Goal: Task Accomplishment & Management: Use online tool/utility

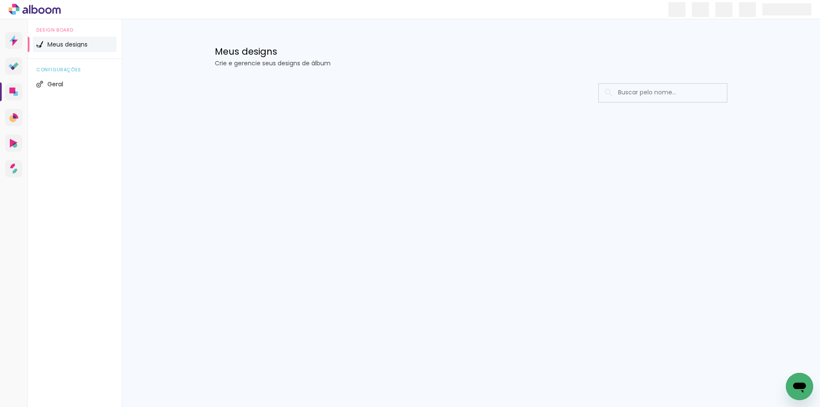
click at [407, 39] on div "Meus designs Crie e gerencie seus designs de álbum" at bounding box center [471, 47] width 555 height 56
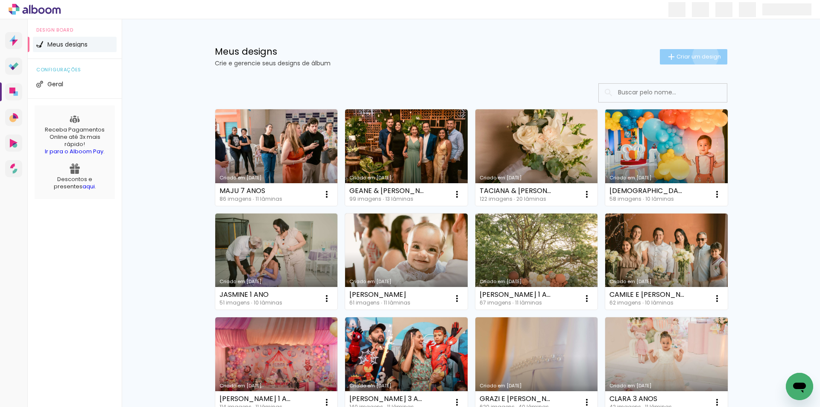
click at [701, 56] on span "Criar um design" at bounding box center [699, 57] width 44 height 6
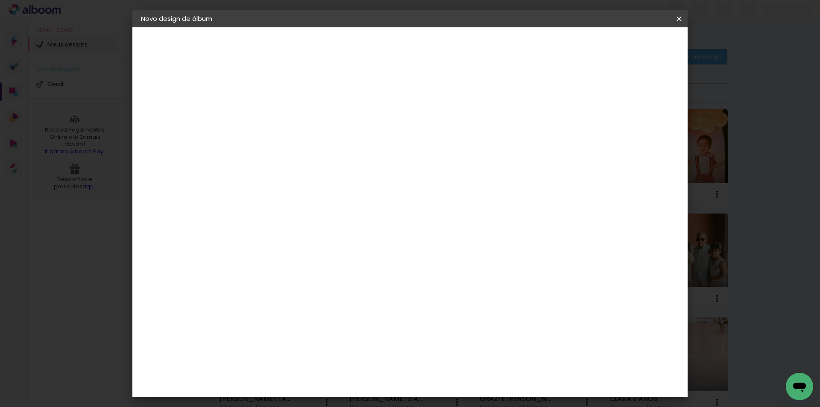
click at [281, 115] on input at bounding box center [281, 114] width 0 height 13
type input "VICTOR 4 ANOS"
type paper-input "VICTOR 4 ANOS"
click at [368, 50] on paper-button "Avançar" at bounding box center [347, 45] width 42 height 15
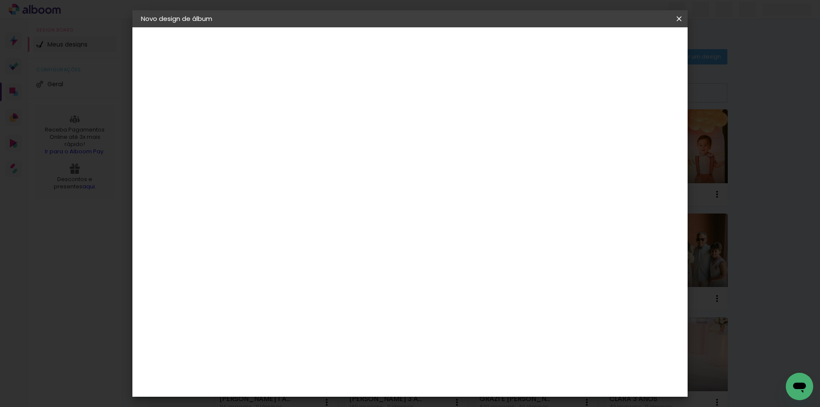
click at [331, 234] on paper-item "Go image" at bounding box center [302, 245] width 92 height 22
click at [441, 51] on paper-button "Avançar" at bounding box center [420, 45] width 42 height 15
click at [314, 142] on input "text" at bounding box center [297, 148] width 33 height 13
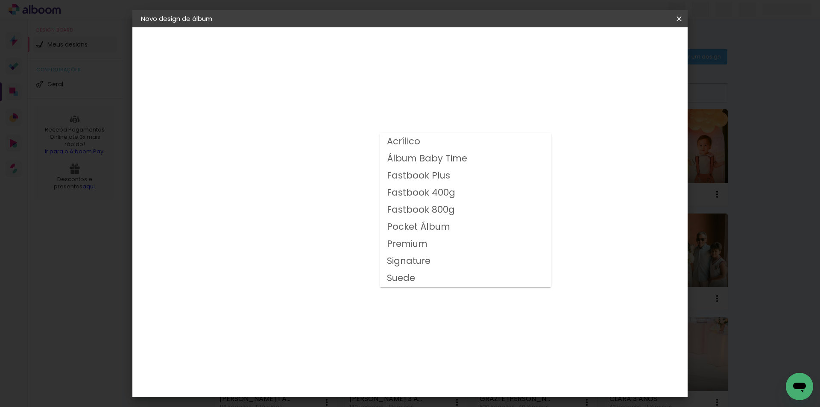
click at [0, 0] on slot "Fastbook 800g" at bounding box center [0, 0] width 0 height 0
type input "Fastbook 800g"
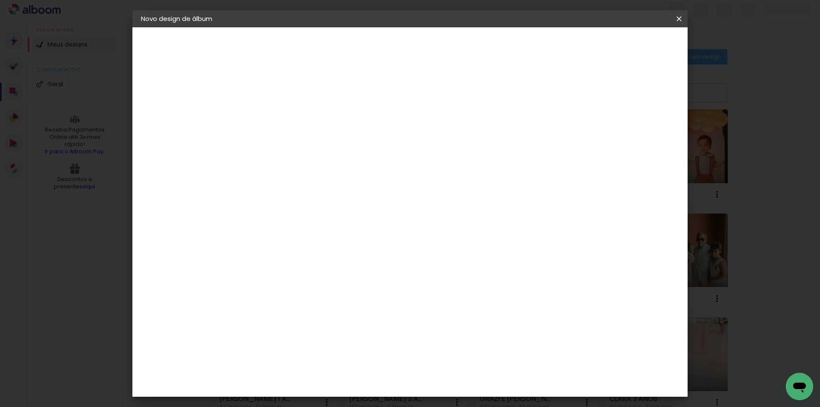
click at [338, 220] on span "25 × 20" at bounding box center [319, 231] width 40 height 23
click at [0, 0] on slot "Avançar" at bounding box center [0, 0] width 0 height 0
click at [626, 47] on span "Iniciar design" at bounding box center [606, 45] width 39 height 6
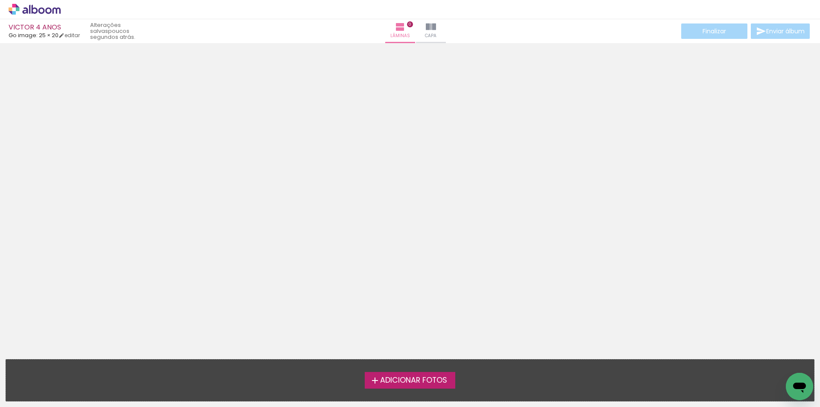
click at [375, 382] on iron-icon at bounding box center [375, 381] width 10 height 10
click at [0, 0] on input "file" at bounding box center [0, 0] width 0 height 0
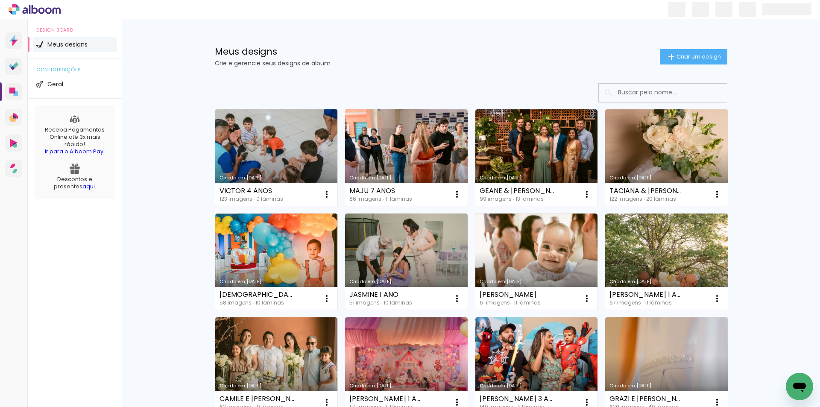
click at [279, 135] on link "Criado em [DATE]" at bounding box center [276, 157] width 123 height 97
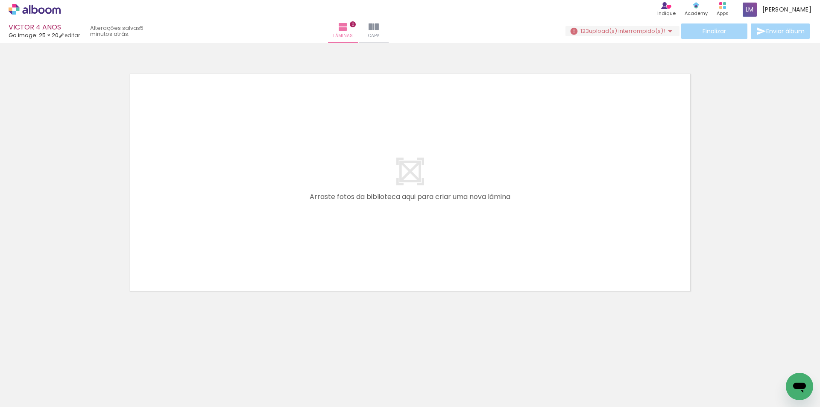
click at [667, 31] on iron-icon at bounding box center [670, 31] width 10 height 10
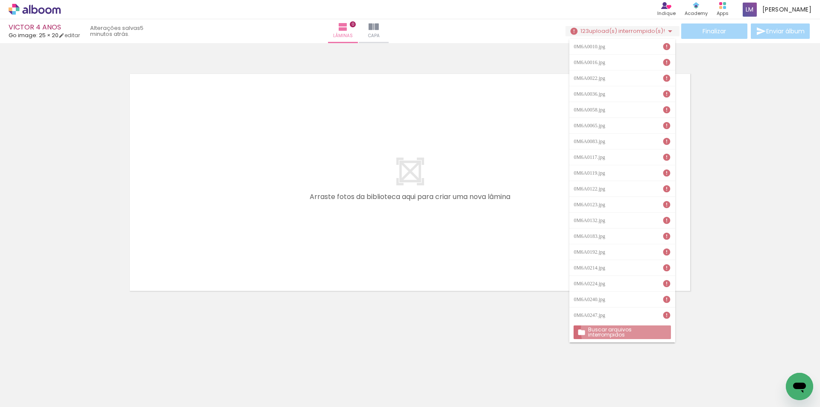
click at [0, 0] on slot "Buscar arquivos interrompidos" at bounding box center [0, 0] width 0 height 0
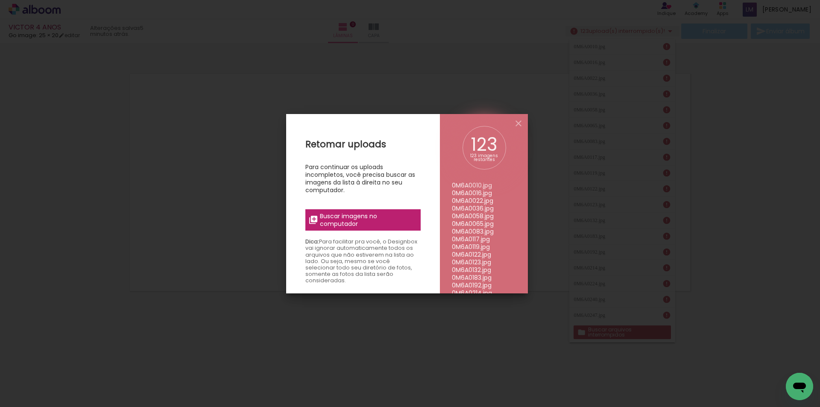
click at [392, 216] on span "Buscar imagens no computador" at bounding box center [367, 219] width 95 height 15
click at [0, 0] on input "file" at bounding box center [0, 0] width 0 height 0
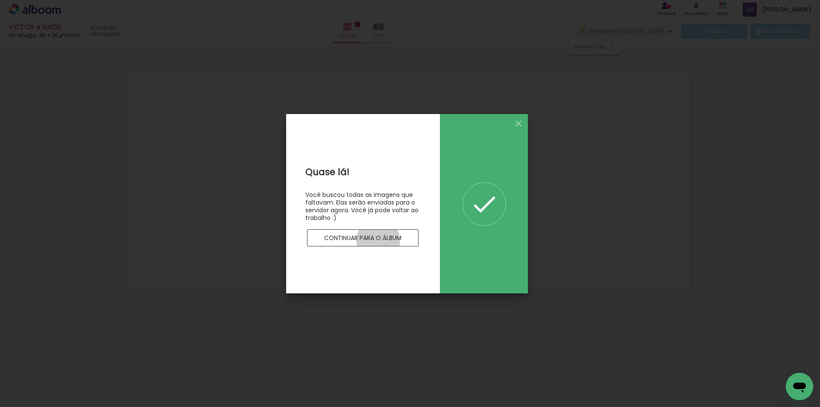
click at [0, 0] on slot "Continuar para o álbum" at bounding box center [0, 0] width 0 height 0
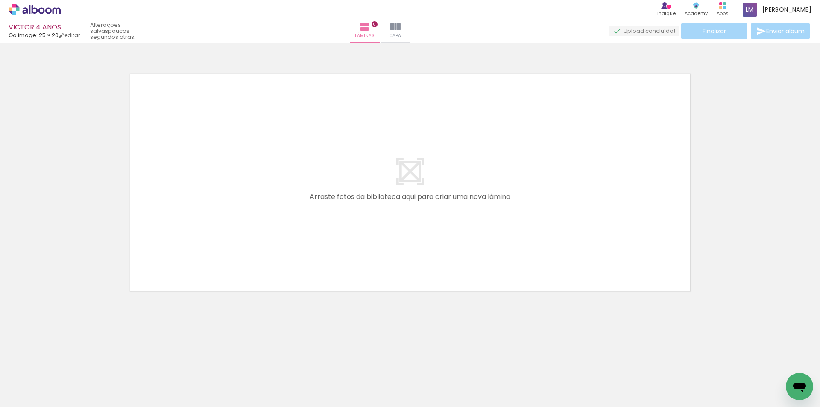
scroll to position [0, 2797]
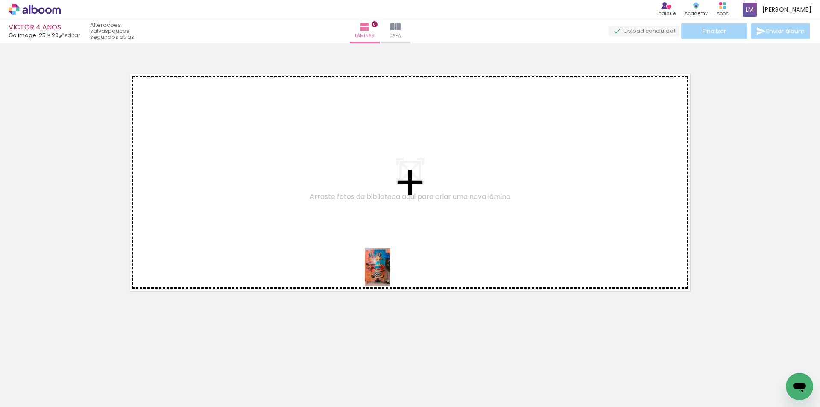
drag, startPoint x: 401, startPoint y: 390, endPoint x: 391, endPoint y: 272, distance: 118.4
click at [391, 273] on quentale-workspace at bounding box center [410, 203] width 820 height 407
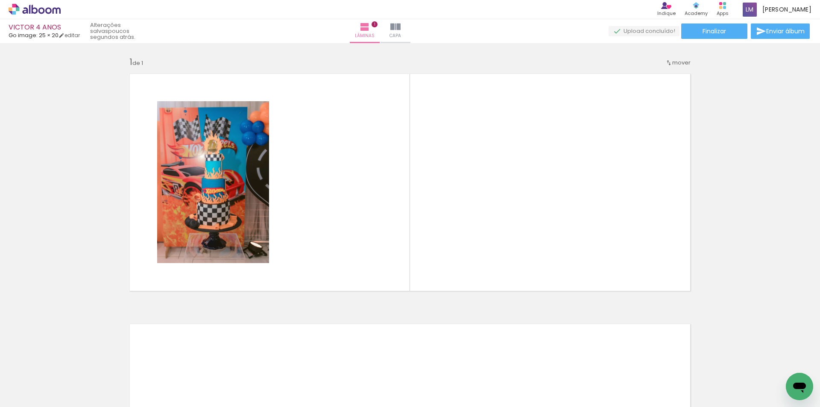
scroll to position [0, 3133]
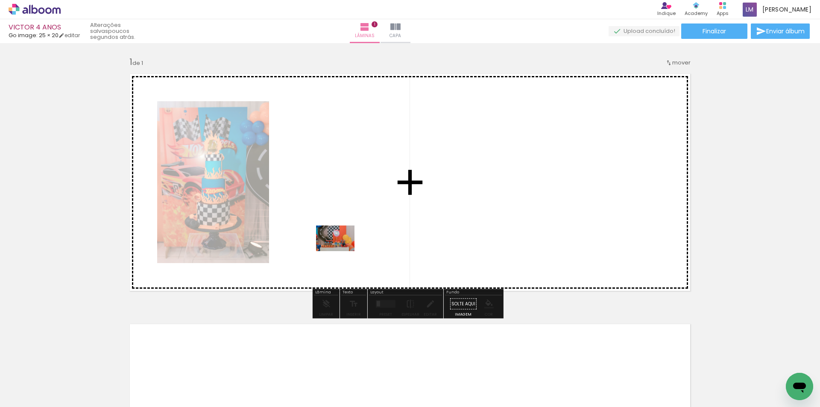
drag, startPoint x: 315, startPoint y: 385, endPoint x: 342, endPoint y: 250, distance: 137.3
click at [342, 250] on quentale-workspace at bounding box center [410, 203] width 820 height 407
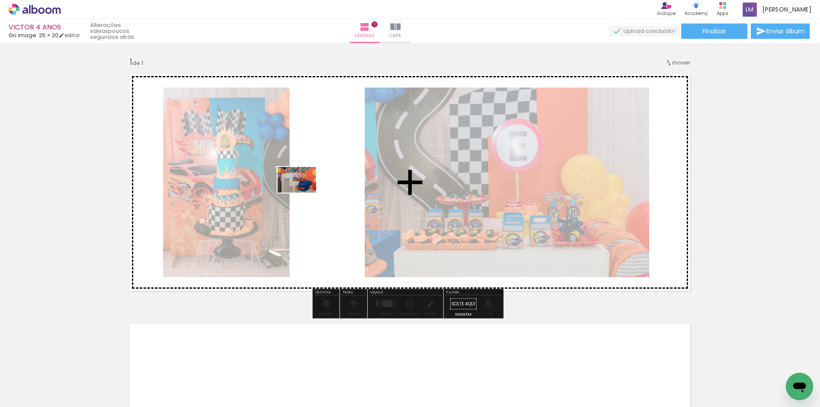
drag, startPoint x: 353, startPoint y: 386, endPoint x: 303, endPoint y: 193, distance: 199.9
click at [303, 193] on quentale-workspace at bounding box center [410, 203] width 820 height 407
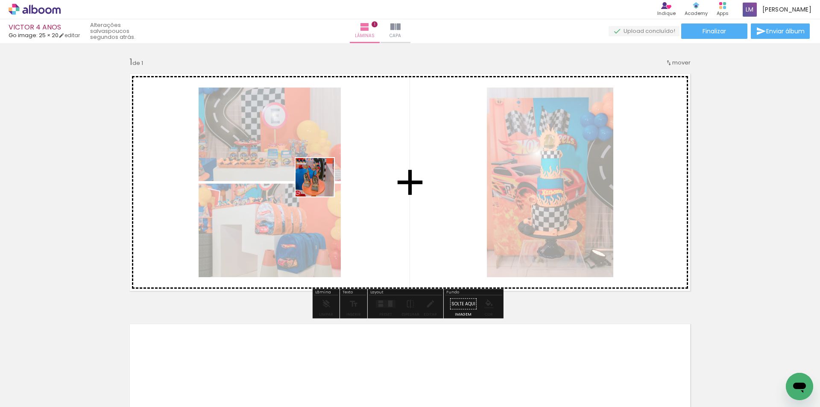
drag, startPoint x: 411, startPoint y: 384, endPoint x: 321, endPoint y: 182, distance: 220.5
click at [321, 182] on quentale-workspace at bounding box center [410, 203] width 820 height 407
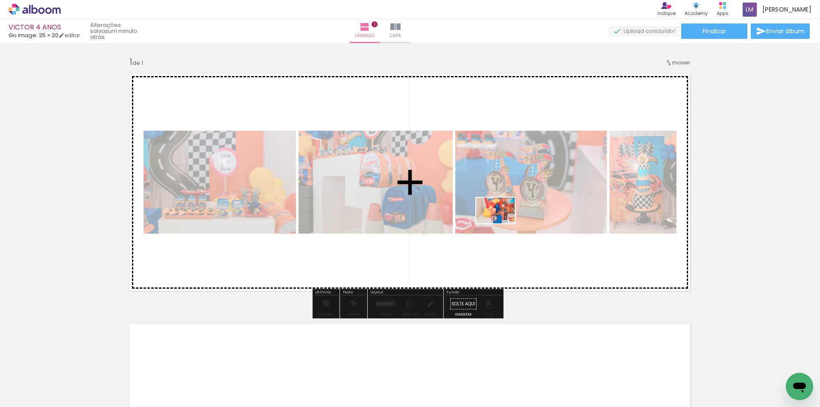
drag, startPoint x: 599, startPoint y: 395, endPoint x: 502, endPoint y: 223, distance: 197.1
click at [502, 223] on quentale-workspace at bounding box center [410, 203] width 820 height 407
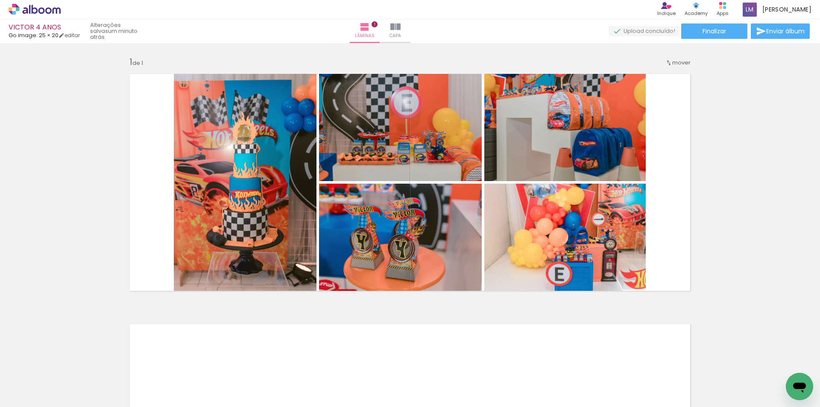
scroll to position [0, 3486]
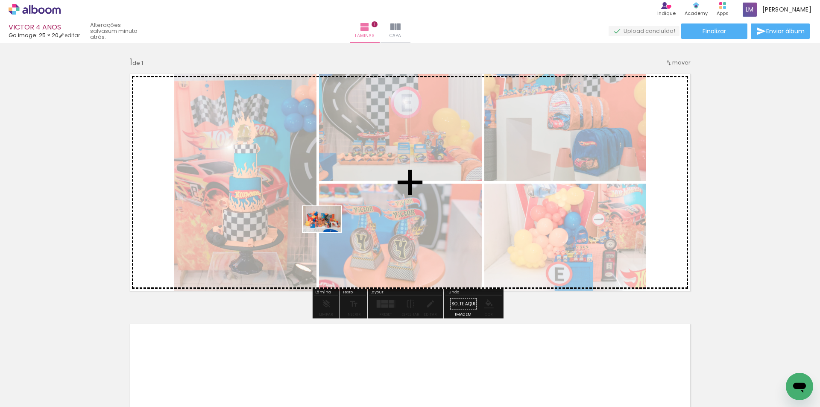
drag, startPoint x: 392, startPoint y: 382, endPoint x: 329, endPoint y: 232, distance: 162.5
click at [329, 232] on quentale-workspace at bounding box center [410, 203] width 820 height 407
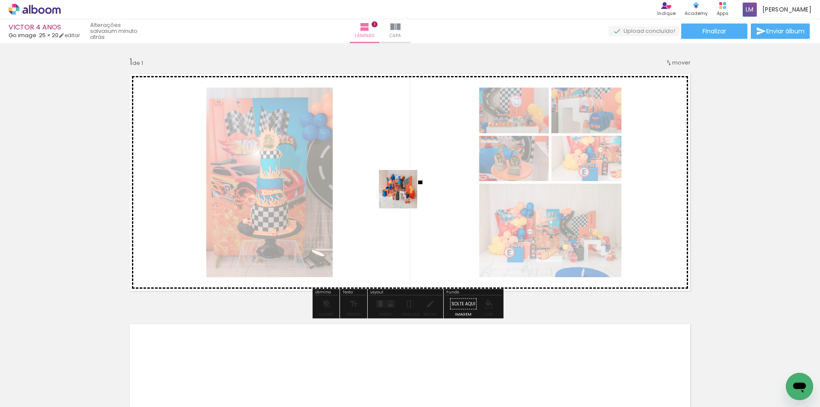
drag, startPoint x: 438, startPoint y: 388, endPoint x: 394, endPoint y: 170, distance: 222.2
click at [394, 170] on quentale-workspace at bounding box center [410, 203] width 820 height 407
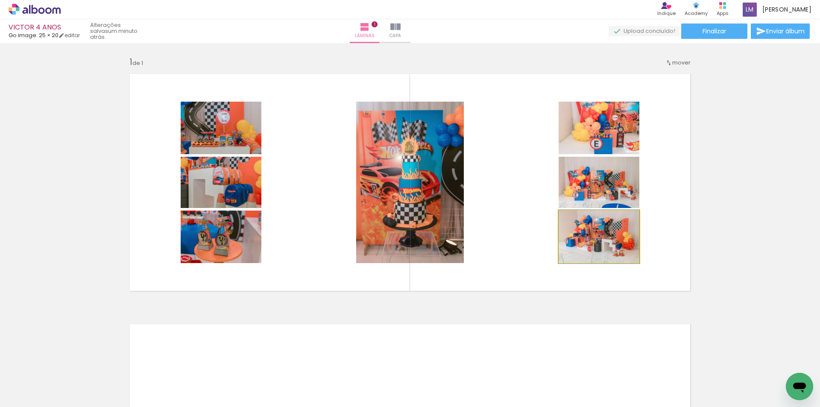
drag, startPoint x: 674, startPoint y: 253, endPoint x: 570, endPoint y: 253, distance: 103.8
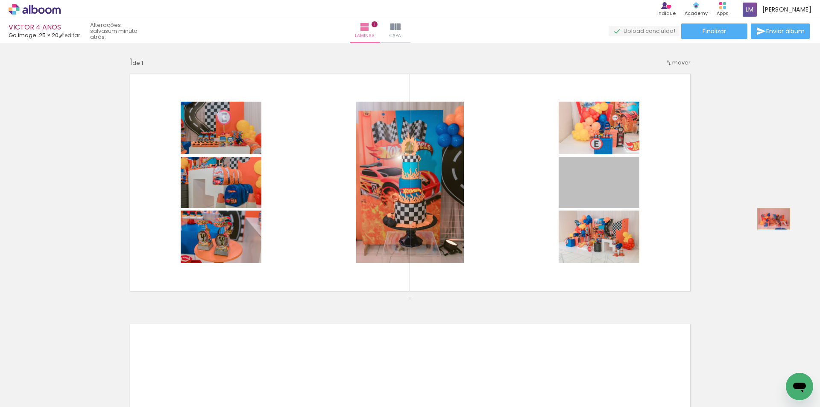
drag, startPoint x: 590, startPoint y: 186, endPoint x: 771, endPoint y: 219, distance: 184.1
click at [771, 219] on div "Inserir lâmina 1 de 1" at bounding box center [410, 296] width 820 height 501
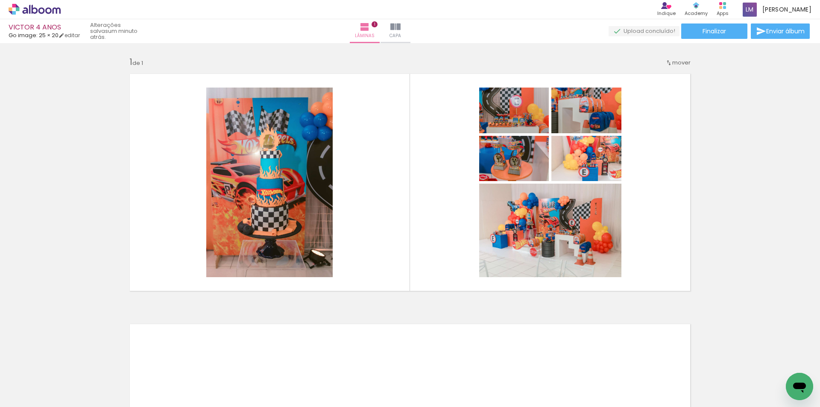
scroll to position [0, 4408]
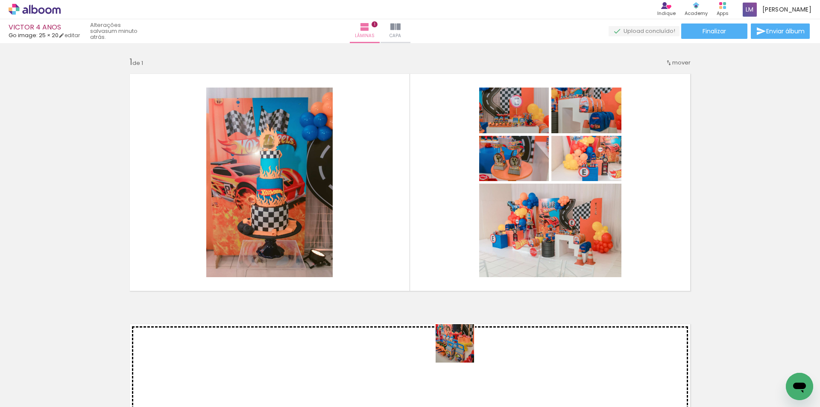
drag, startPoint x: 473, startPoint y: 391, endPoint x: 404, endPoint y: 254, distance: 152.9
click at [420, 277] on quentale-workspace at bounding box center [410, 203] width 820 height 407
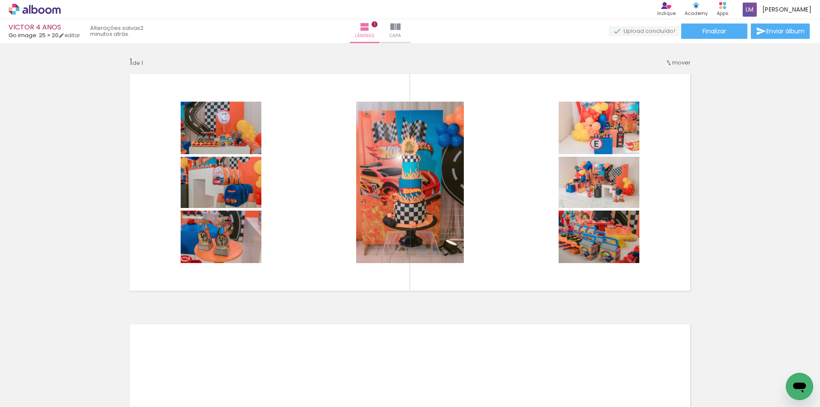
scroll to position [0, 2931]
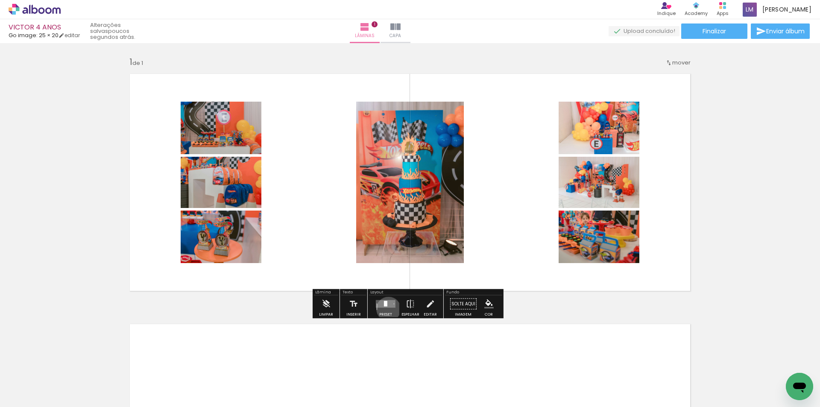
drag, startPoint x: 387, startPoint y: 309, endPoint x: 613, endPoint y: 95, distance: 311.0
click at [388, 308] on div at bounding box center [385, 304] width 23 height 17
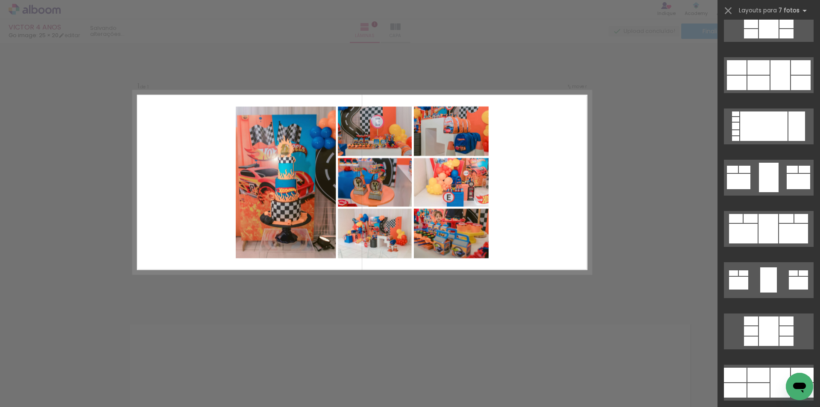
scroll to position [470, 0]
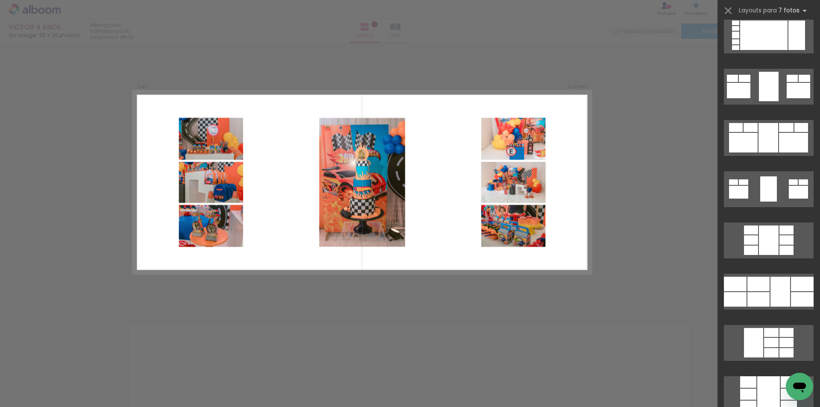
click at [614, 296] on div "Confirmar Cancelar" at bounding box center [410, 303] width 820 height 521
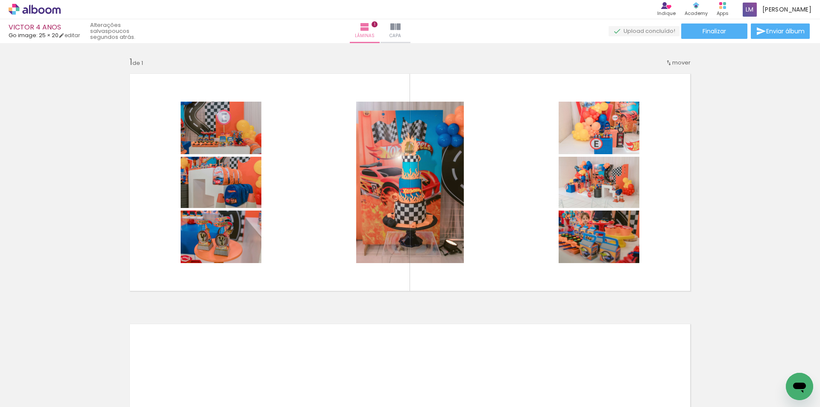
scroll to position [0, 3426]
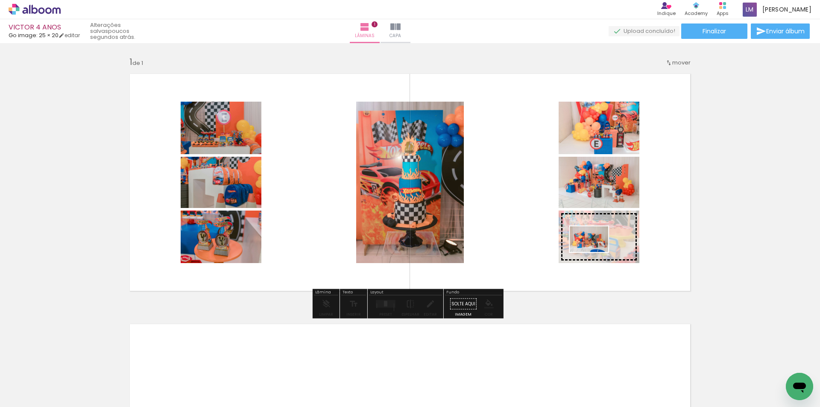
drag, startPoint x: 452, startPoint y: 389, endPoint x: 596, endPoint y: 252, distance: 198.2
click at [596, 252] on quentale-workspace at bounding box center [410, 203] width 820 height 407
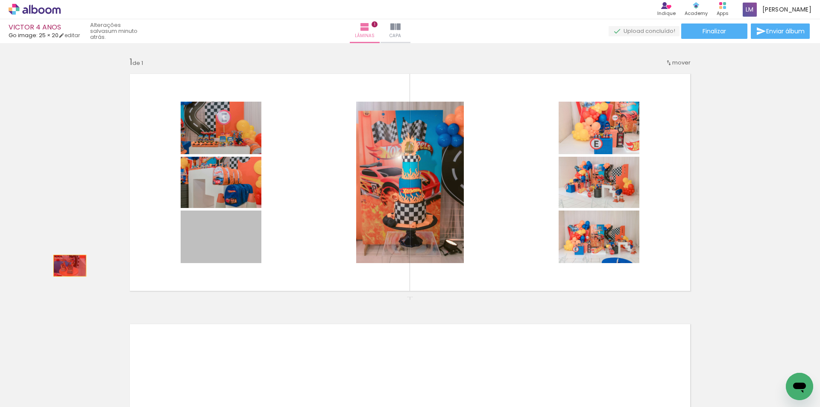
drag, startPoint x: 213, startPoint y: 239, endPoint x: 390, endPoint y: 249, distance: 177.2
click at [67, 264] on div "Inserir lâmina 1 de 1" at bounding box center [410, 296] width 820 height 501
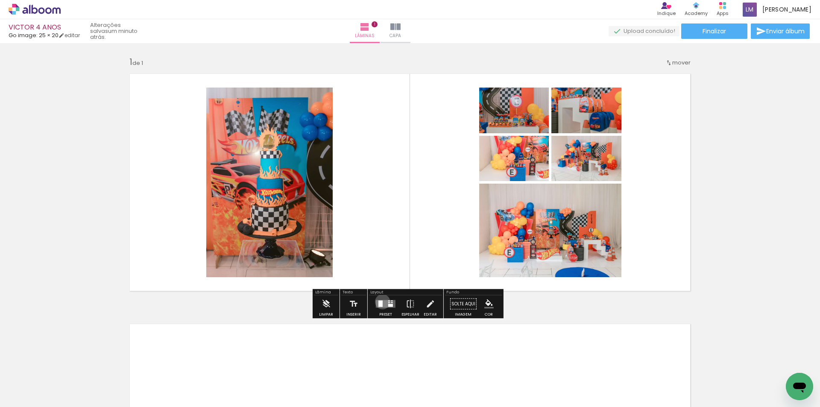
click at [381, 302] on div at bounding box center [381, 304] width 4 height 6
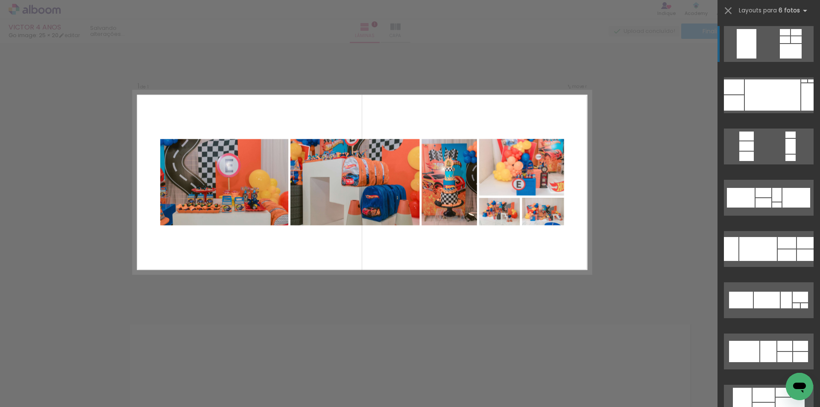
scroll to position [128, 0]
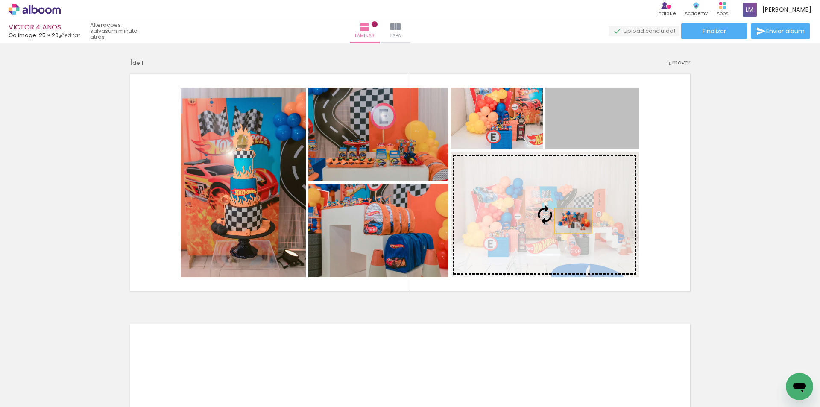
drag, startPoint x: 602, startPoint y: 121, endPoint x: 570, endPoint y: 222, distance: 106.3
click at [0, 0] on slot at bounding box center [0, 0] width 0 height 0
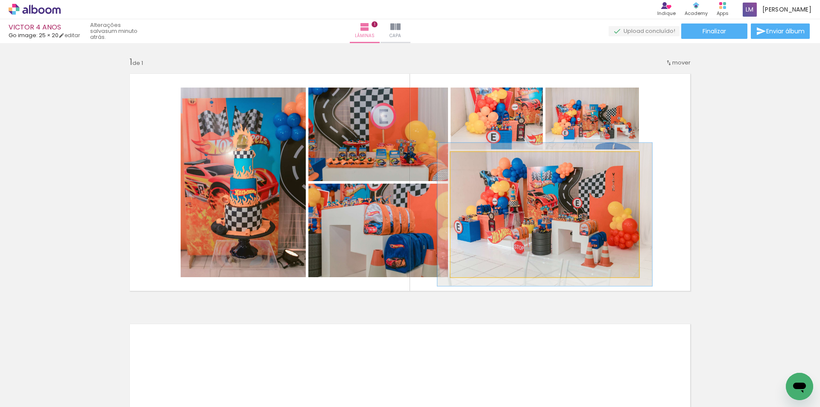
drag, startPoint x: 471, startPoint y: 162, endPoint x: 476, endPoint y: 164, distance: 4.8
type paper-slider "114"
click at [476, 164] on div at bounding box center [475, 161] width 14 height 14
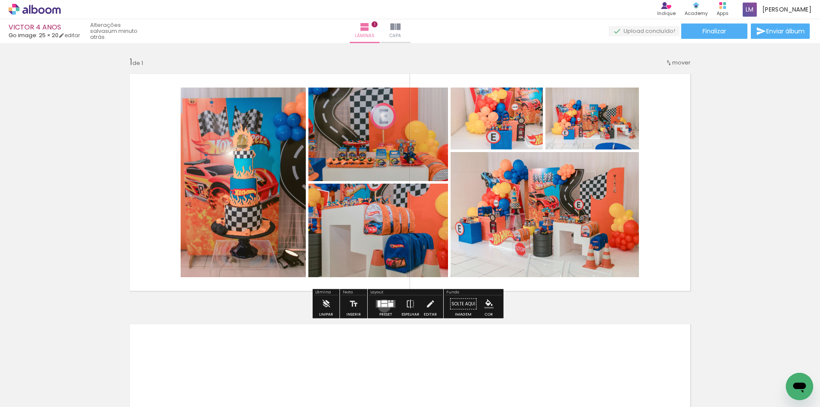
click at [382, 306] on div at bounding box center [385, 305] width 6 height 3
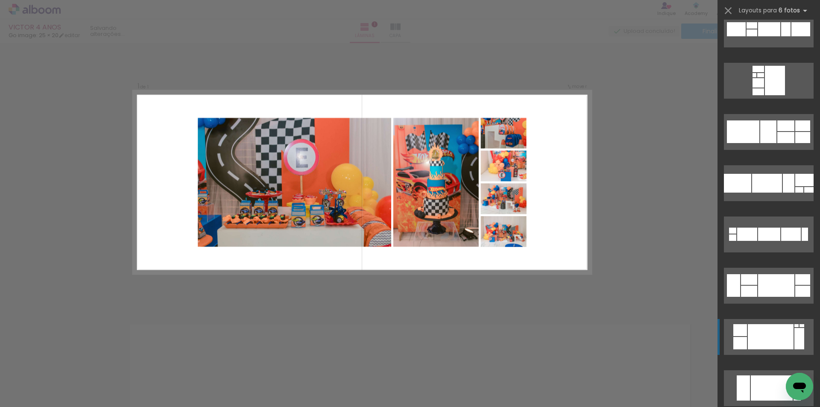
scroll to position [1598, 0]
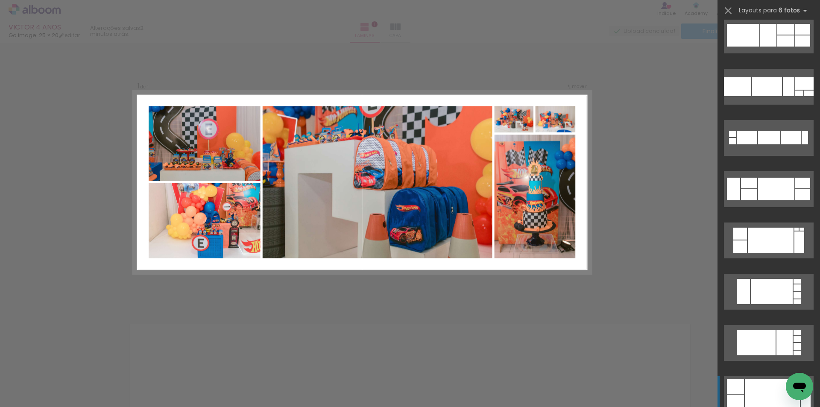
click at [746, 385] on div at bounding box center [772, 394] width 55 height 30
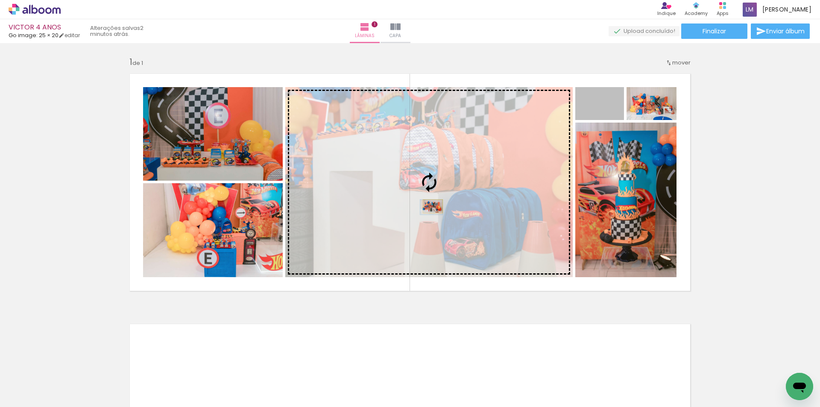
drag, startPoint x: 616, startPoint y: 116, endPoint x: 430, endPoint y: 206, distance: 207.2
click at [0, 0] on slot at bounding box center [0, 0] width 0 height 0
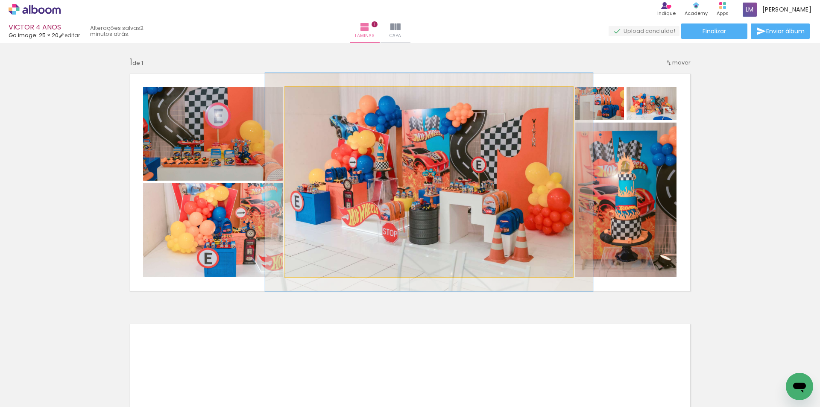
drag, startPoint x: 306, startPoint y: 97, endPoint x: 310, endPoint y: 98, distance: 4.5
click at [310, 98] on div at bounding box center [310, 96] width 14 height 14
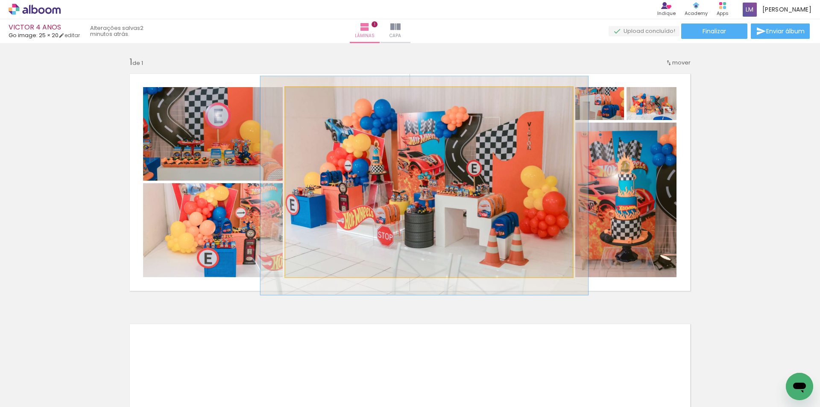
drag, startPoint x: 455, startPoint y: 214, endPoint x: 450, endPoint y: 217, distance: 5.8
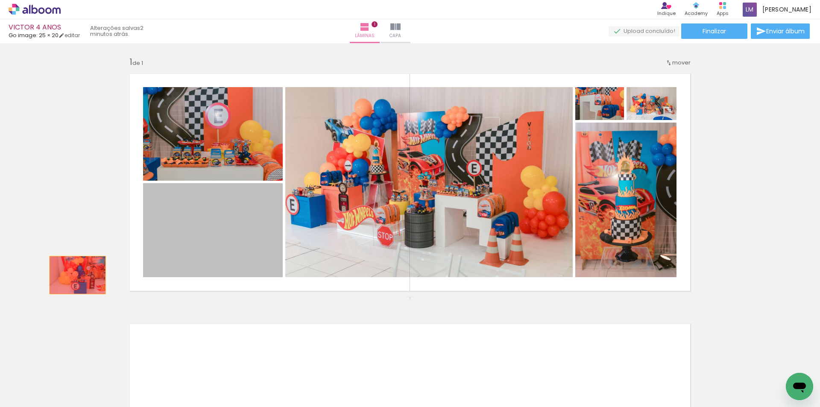
drag, startPoint x: 264, startPoint y: 259, endPoint x: 74, endPoint y: 275, distance: 190.4
click at [74, 275] on div "Inserir lâmina 1 de 1" at bounding box center [410, 296] width 820 height 501
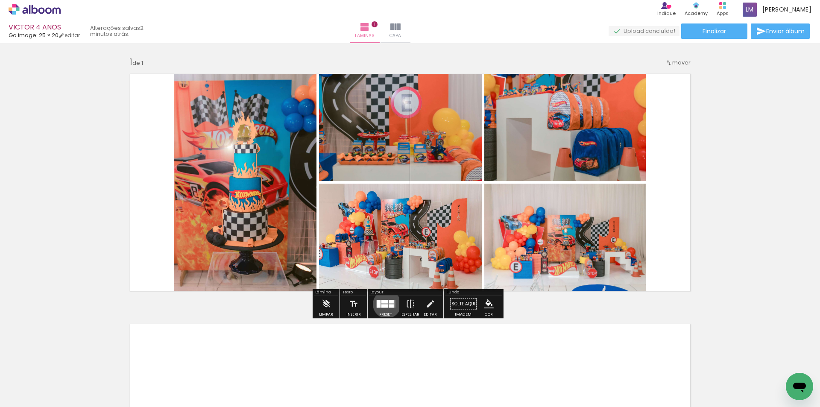
drag, startPoint x: 385, startPoint y: 304, endPoint x: 719, endPoint y: 273, distance: 335.1
click at [0, 0] on slot at bounding box center [0, 0] width 0 height 0
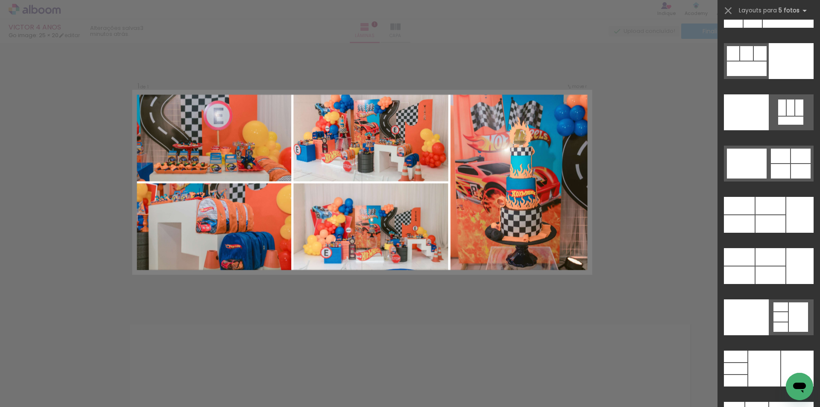
scroll to position [22816, 0]
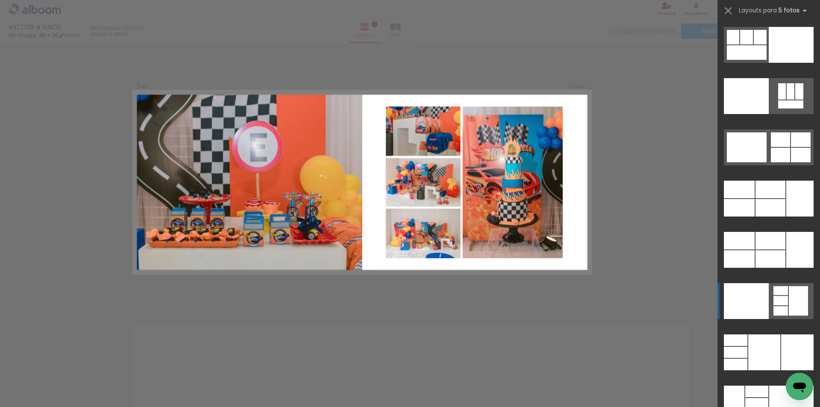
click at [782, 335] on div at bounding box center [798, 353] width 32 height 36
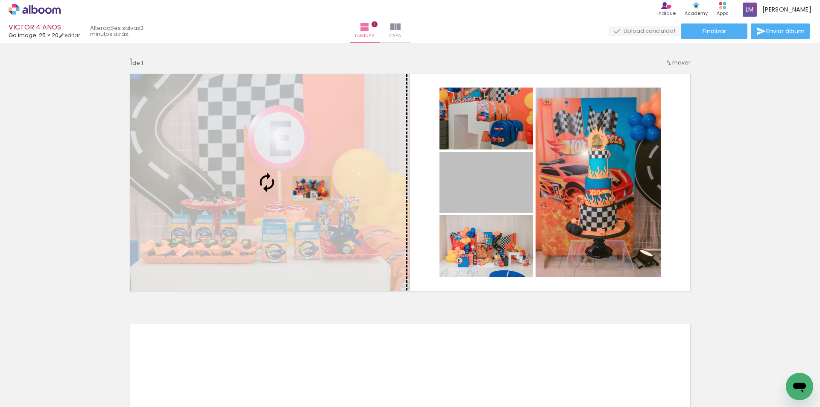
drag, startPoint x: 483, startPoint y: 188, endPoint x: 308, endPoint y: 189, distance: 174.3
click at [0, 0] on slot at bounding box center [0, 0] width 0 height 0
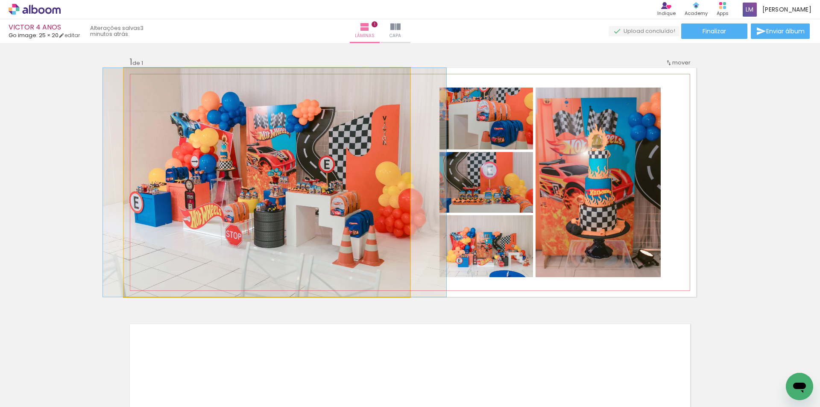
drag, startPoint x: 347, startPoint y: 192, endPoint x: 355, endPoint y: 188, distance: 9.0
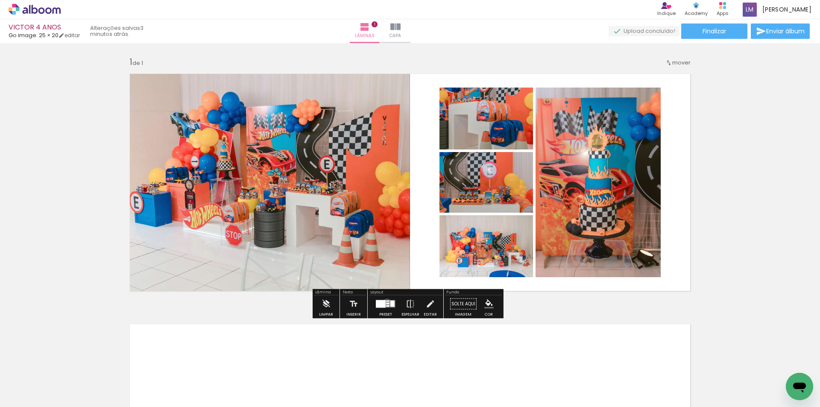
click at [386, 303] on div at bounding box center [387, 304] width 3 height 2
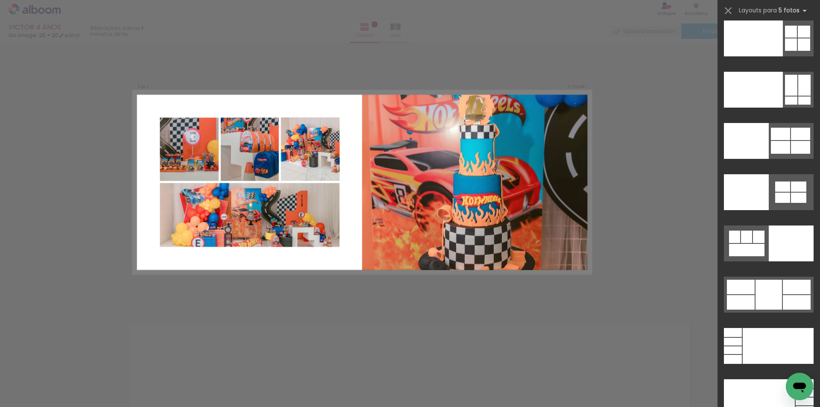
scroll to position [23293, 0]
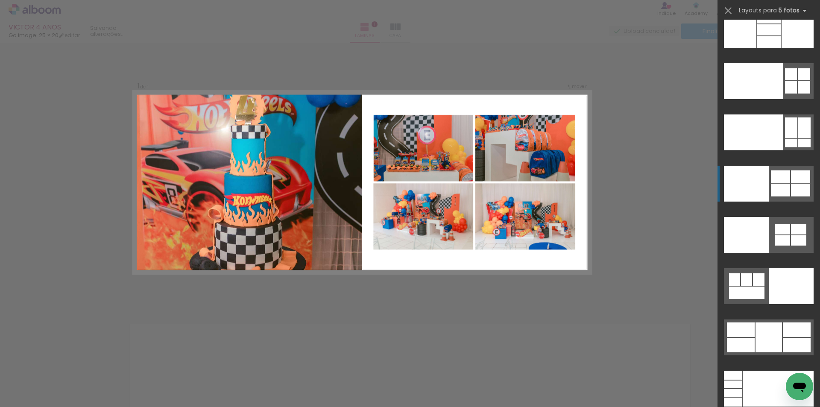
click at [755, 338] on div at bounding box center [741, 345] width 28 height 15
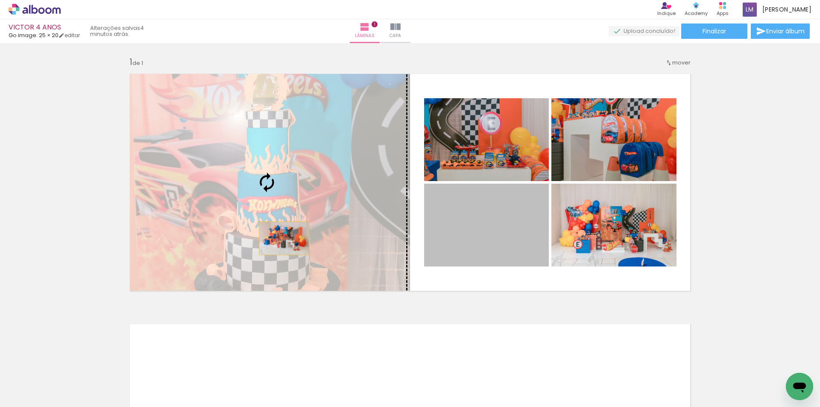
drag, startPoint x: 486, startPoint y: 238, endPoint x: 281, endPoint y: 238, distance: 204.7
click at [0, 0] on slot at bounding box center [0, 0] width 0 height 0
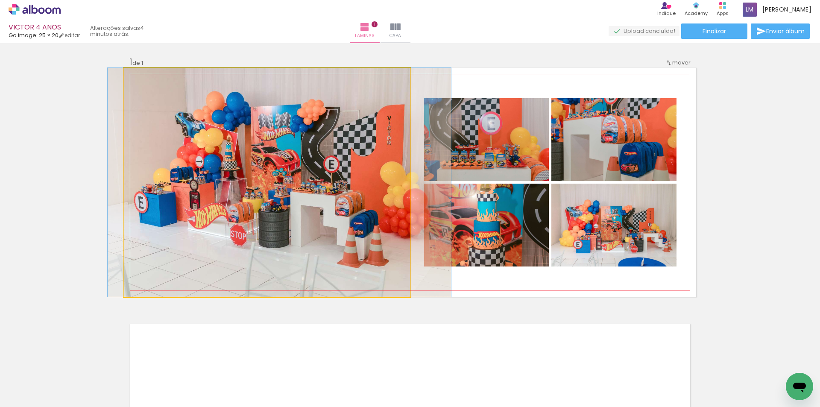
drag, startPoint x: 340, startPoint y: 174, endPoint x: 352, endPoint y: 174, distance: 12.4
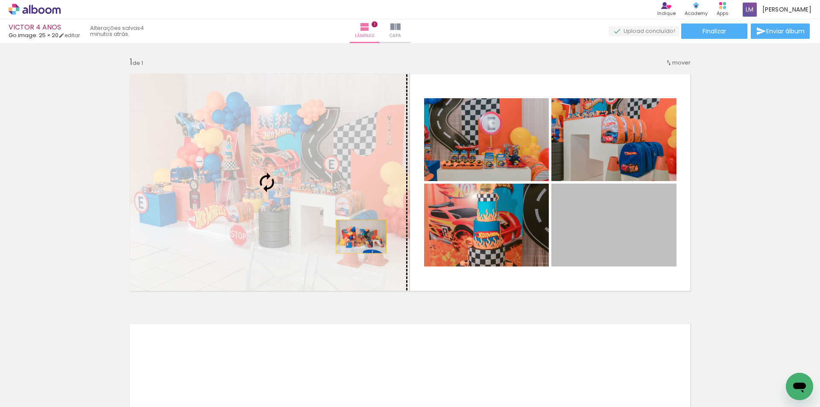
drag, startPoint x: 596, startPoint y: 238, endPoint x: 358, endPoint y: 237, distance: 238.0
click at [0, 0] on slot at bounding box center [0, 0] width 0 height 0
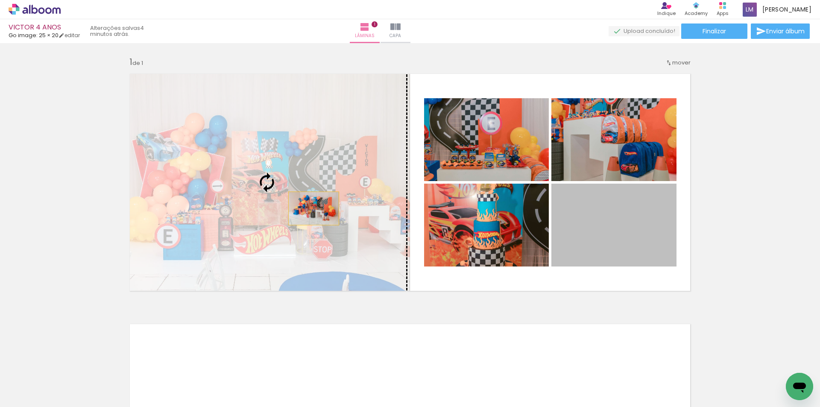
drag, startPoint x: 631, startPoint y: 235, endPoint x: 310, endPoint y: 207, distance: 322.1
click at [0, 0] on slot at bounding box center [0, 0] width 0 height 0
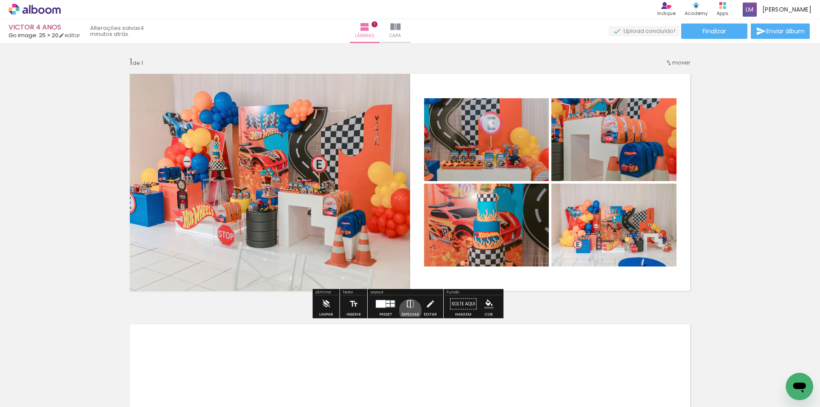
click at [408, 310] on iron-icon at bounding box center [410, 304] width 9 height 17
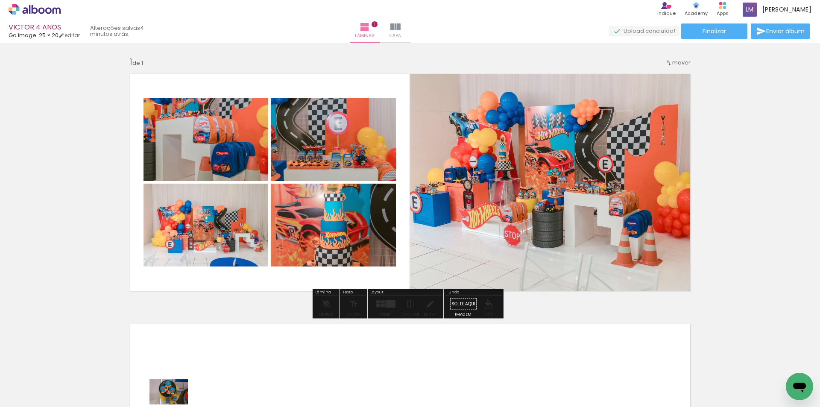
drag, startPoint x: 159, startPoint y: 377, endPoint x: 175, endPoint y: 404, distance: 31.7
click at [70, 404] on iron-horizontal-list at bounding box center [61, 380] width 17 height 53
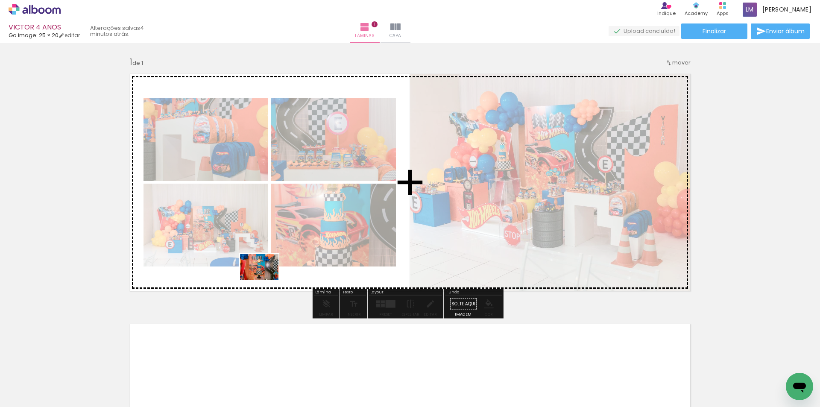
drag, startPoint x: 248, startPoint y: 378, endPoint x: 267, endPoint y: 273, distance: 106.4
click at [267, 273] on quentale-workspace at bounding box center [410, 203] width 820 height 407
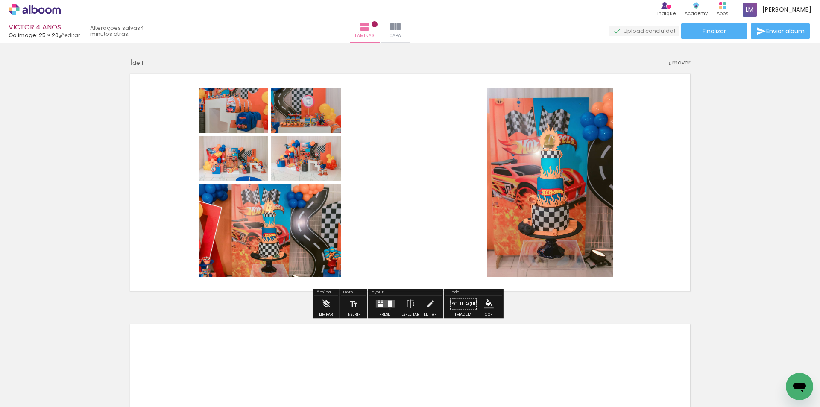
click at [388, 309] on div at bounding box center [385, 304] width 23 height 17
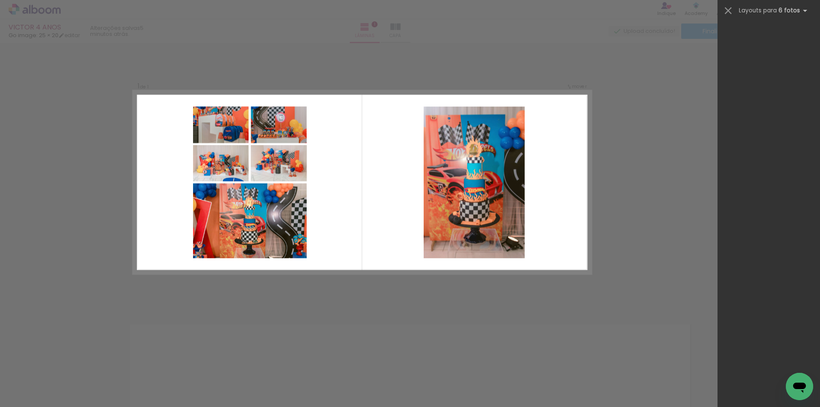
scroll to position [0, 0]
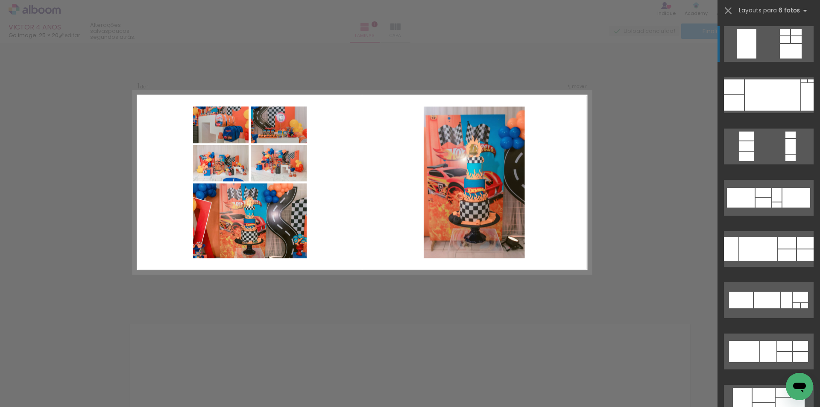
click at [651, 103] on div "Confirmar Cancelar" at bounding box center [410, 303] width 820 height 521
